Goal: Task Accomplishment & Management: Use online tool/utility

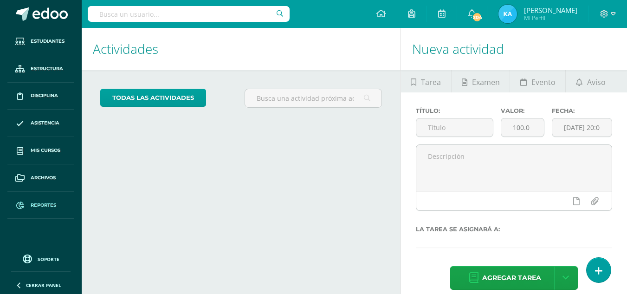
click at [37, 194] on link "Reportes" at bounding box center [40, 205] width 67 height 27
click at [40, 208] on span "Reportes" at bounding box center [44, 205] width 26 height 7
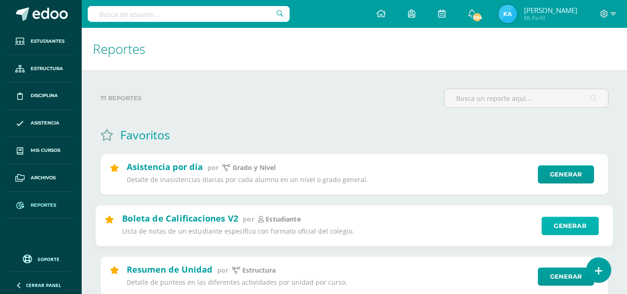
click at [580, 229] on link "Generar" at bounding box center [570, 225] width 57 height 19
click at [553, 229] on link "Generar" at bounding box center [570, 225] width 57 height 19
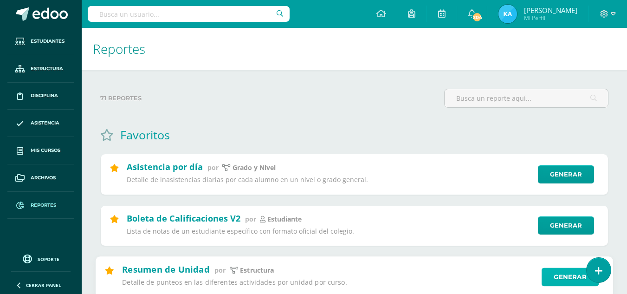
click at [565, 275] on link "Generar" at bounding box center [570, 276] width 57 height 19
